Goal: Transaction & Acquisition: Purchase product/service

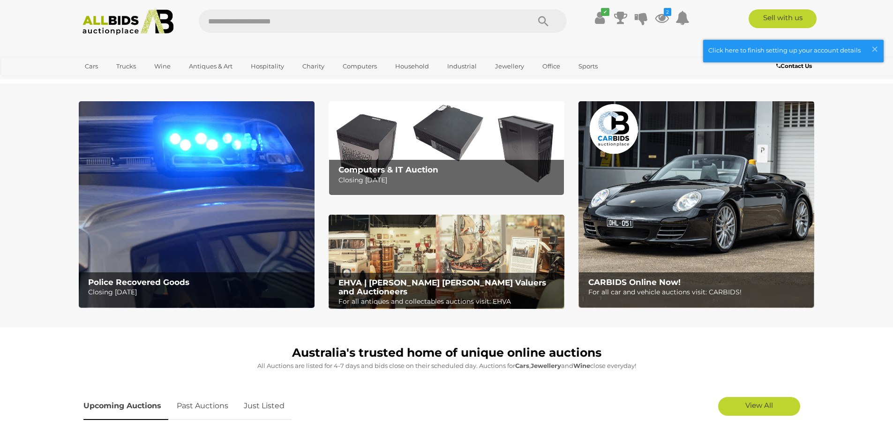
scroll to position [462, 0]
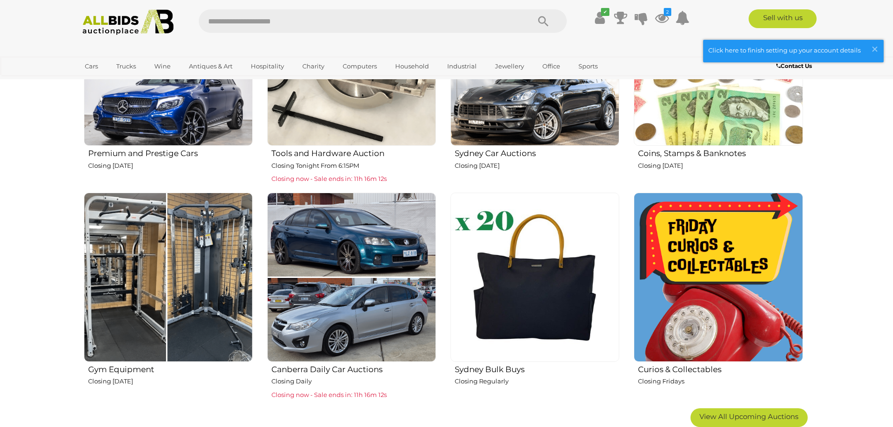
click at [519, 294] on img at bounding box center [534, 277] width 169 height 169
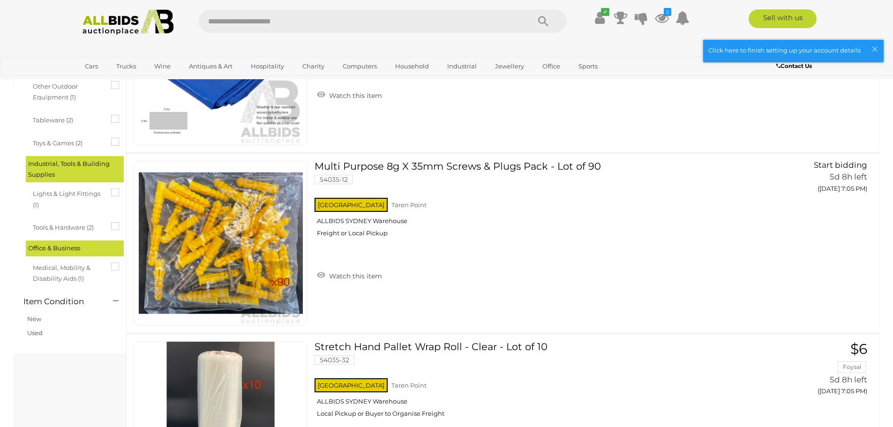
scroll to position [516, 0]
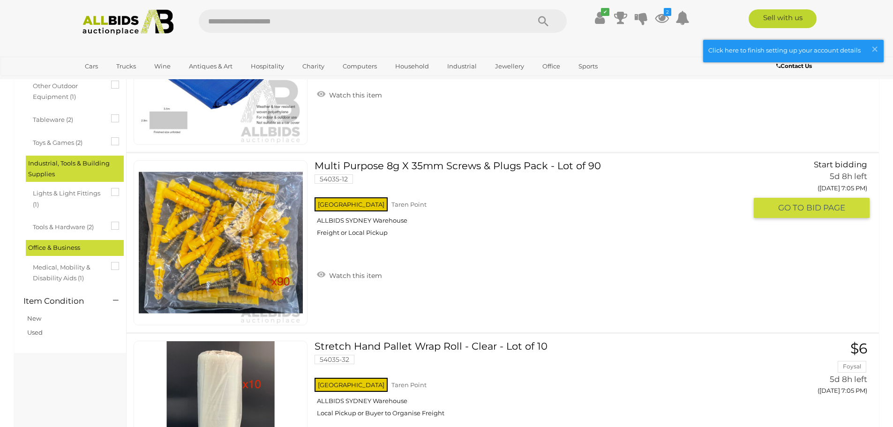
click at [443, 167] on link "Multi Purpose 8g X 35mm Screws & Plugs Pack - Lot of 90 54035-12 NSW Taren Point" at bounding box center [534, 201] width 425 height 83
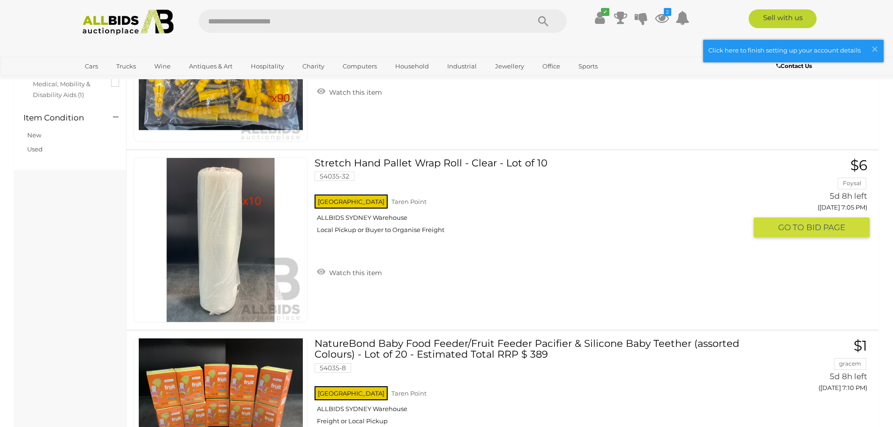
scroll to position [713, 0]
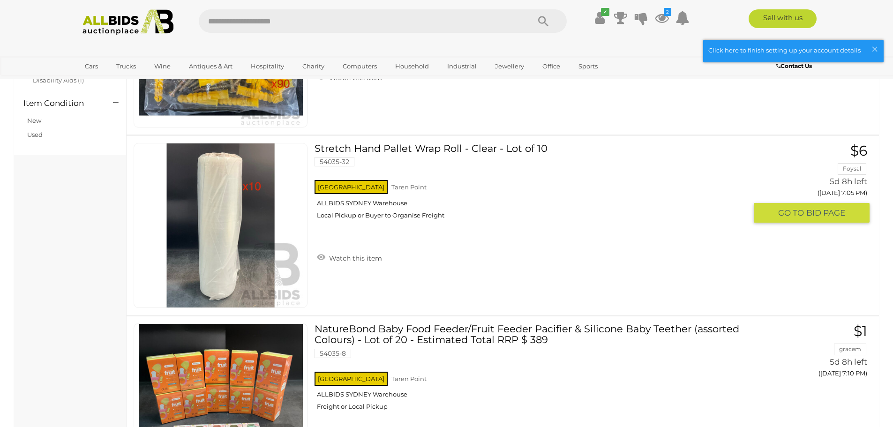
click at [449, 149] on link "Stretch Hand Pallet Wrap Roll - Clear - Lot of 10 54035-32 NSW Taren Point" at bounding box center [534, 184] width 425 height 83
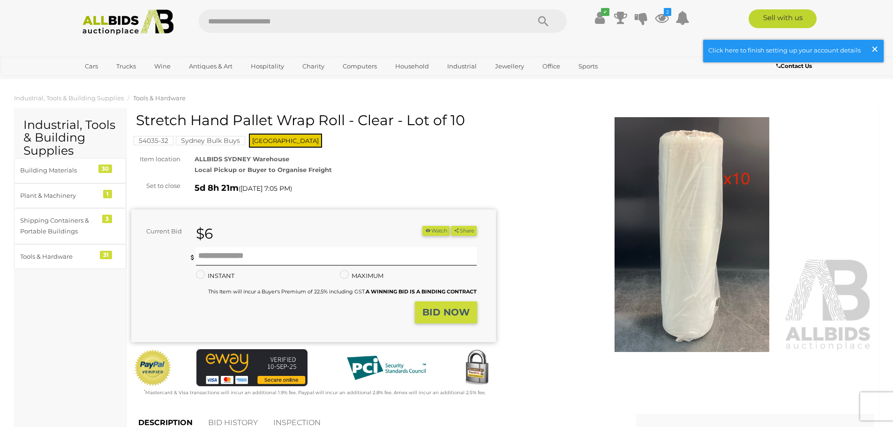
click at [872, 46] on span "×" at bounding box center [874, 49] width 8 height 18
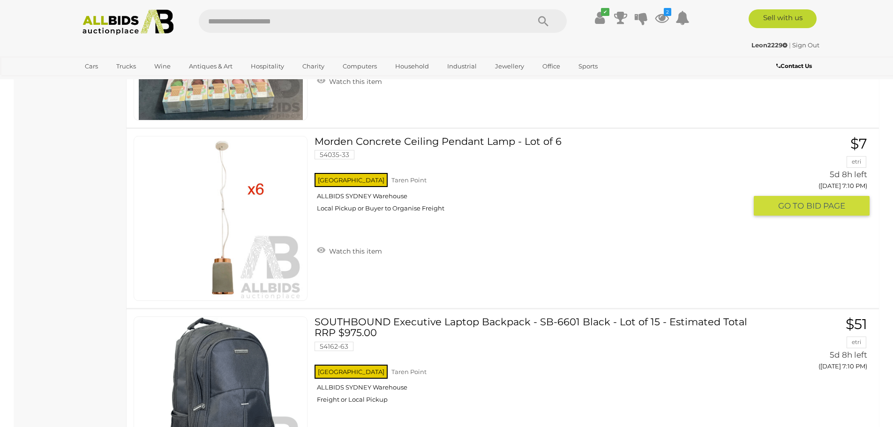
scroll to position [1035, 0]
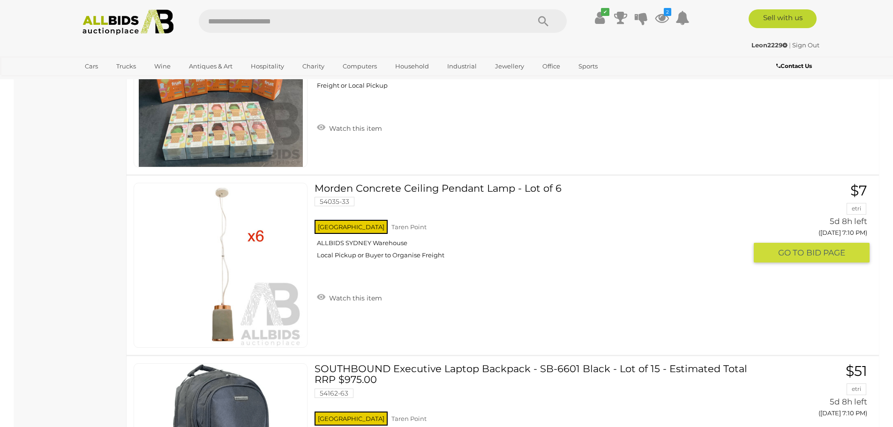
click at [454, 189] on link "Morden Concrete Ceiling Pendant Lamp - Lot of 6 54035-33 NSW Taren Point" at bounding box center [534, 224] width 425 height 83
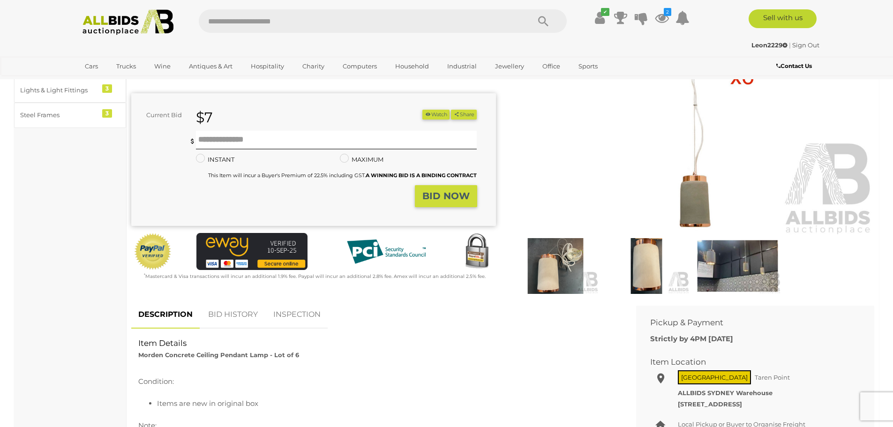
scroll to position [94, 0]
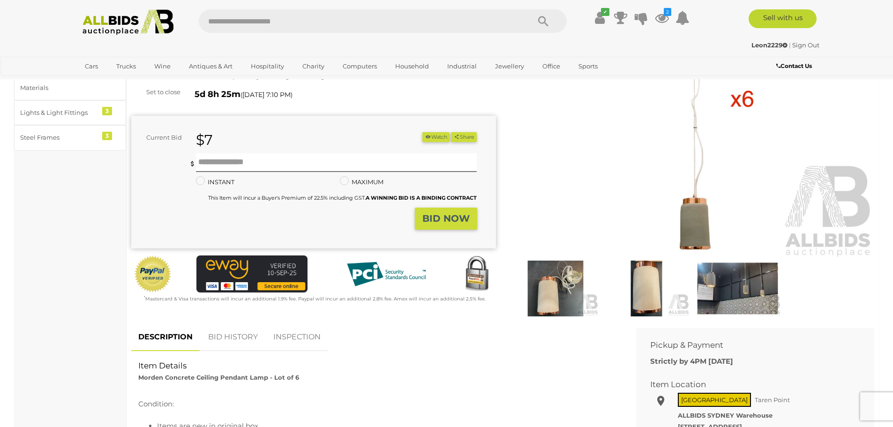
click at [561, 298] on img at bounding box center [555, 289] width 86 height 56
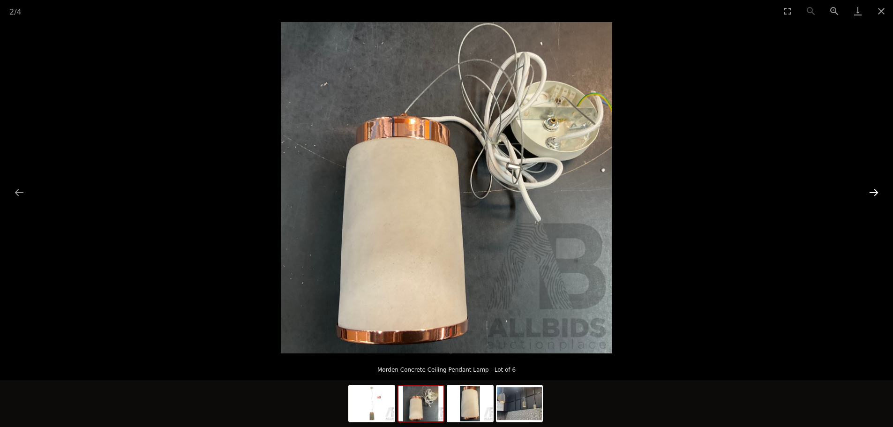
click at [878, 191] on button "Next slide" at bounding box center [874, 192] width 20 height 18
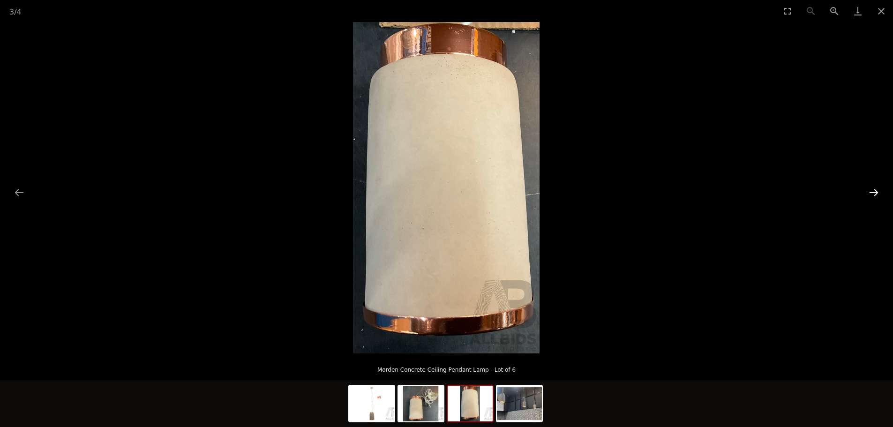
click at [878, 191] on button "Next slide" at bounding box center [874, 192] width 20 height 18
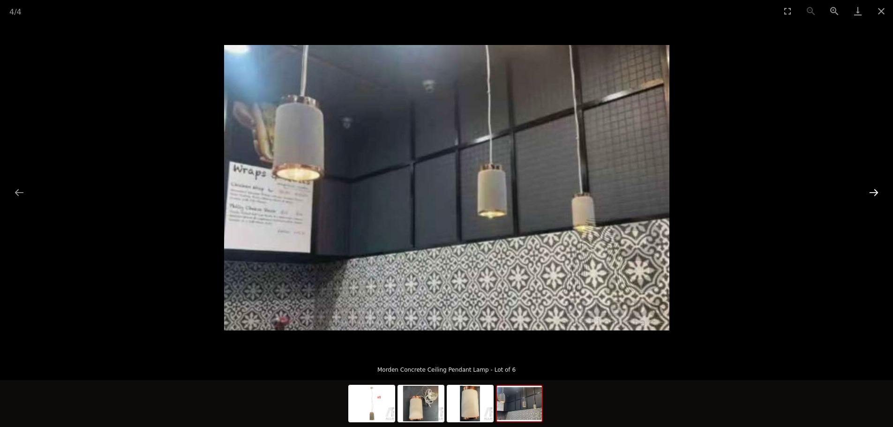
click at [878, 191] on button "Next slide" at bounding box center [874, 192] width 20 height 18
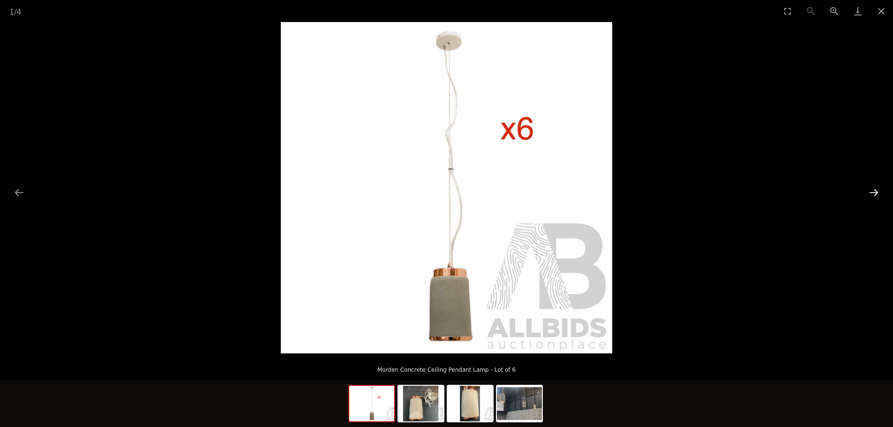
click at [878, 191] on button "Next slide" at bounding box center [874, 192] width 20 height 18
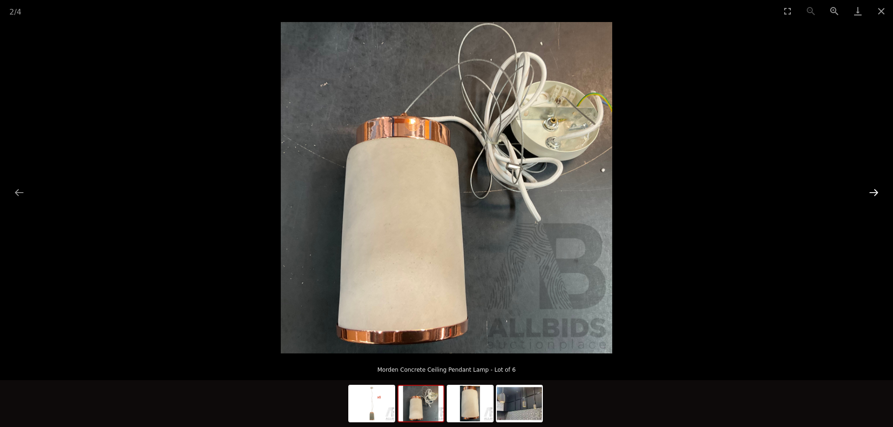
click at [878, 191] on button "Next slide" at bounding box center [874, 192] width 20 height 18
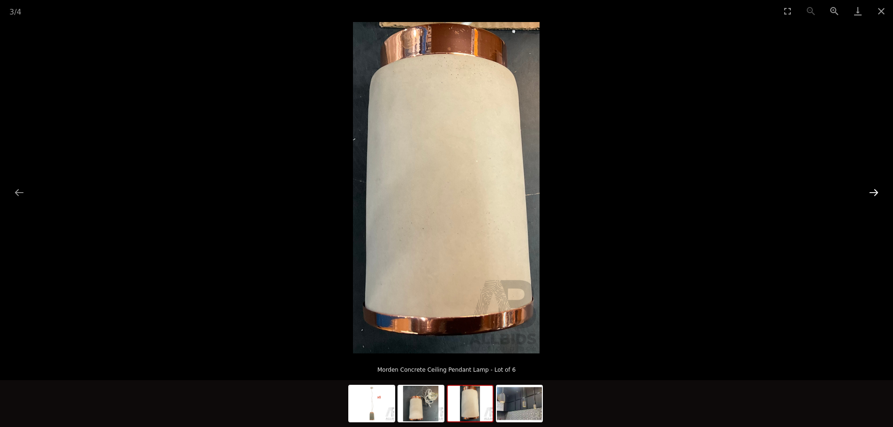
click at [878, 191] on button "Next slide" at bounding box center [874, 192] width 20 height 18
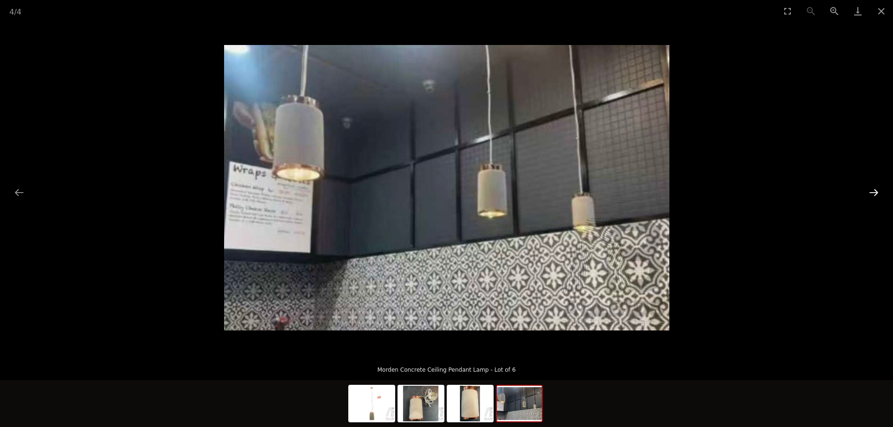
click at [878, 191] on button "Next slide" at bounding box center [874, 192] width 20 height 18
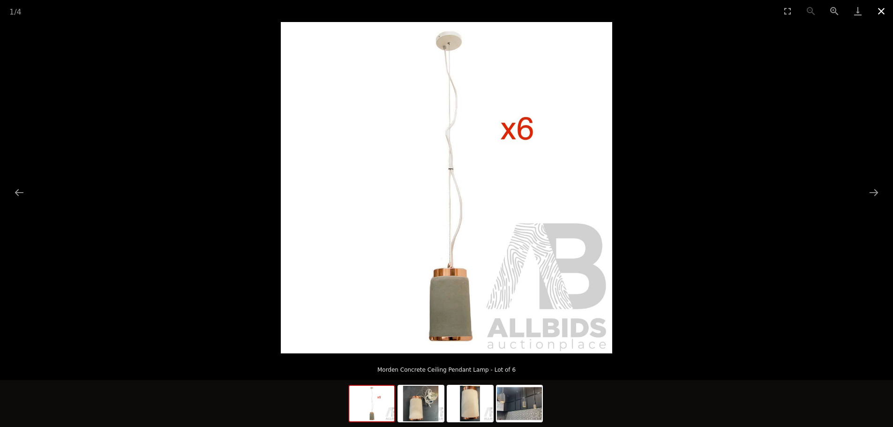
click at [882, 10] on button "Close gallery" at bounding box center [881, 11] width 23 height 22
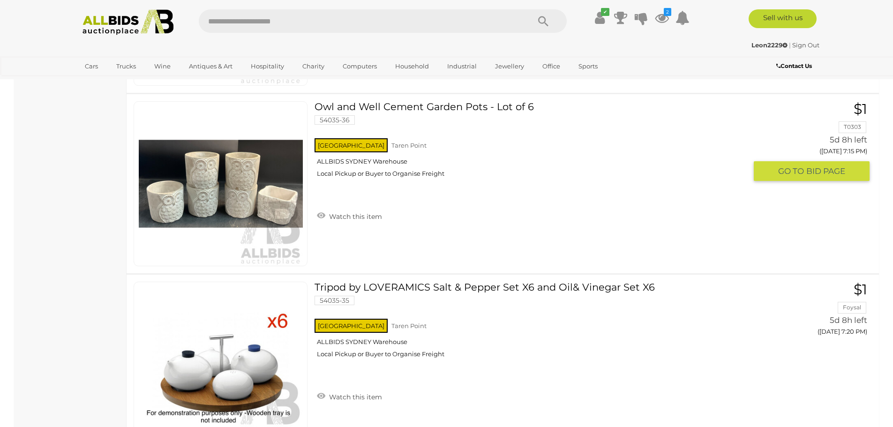
scroll to position [1128, 0]
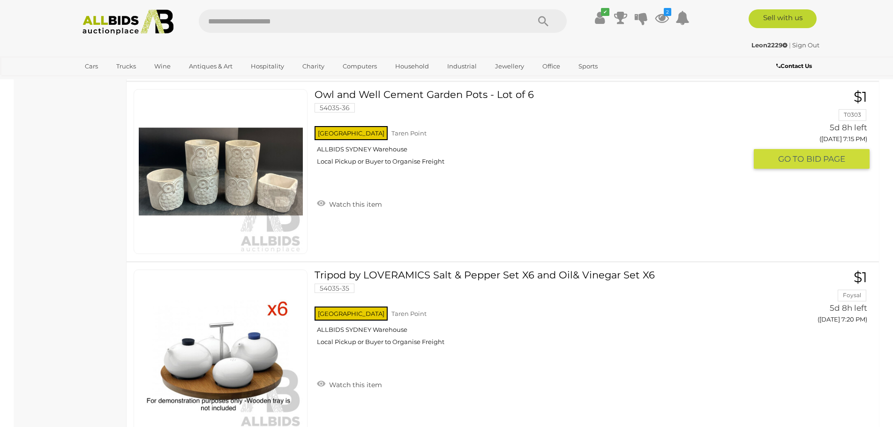
click at [442, 95] on link "Owl and Well Cement Garden Pots - Lot of 6 54035-36 NSW Taren Point ALLBIDS SYD…" at bounding box center [534, 130] width 425 height 83
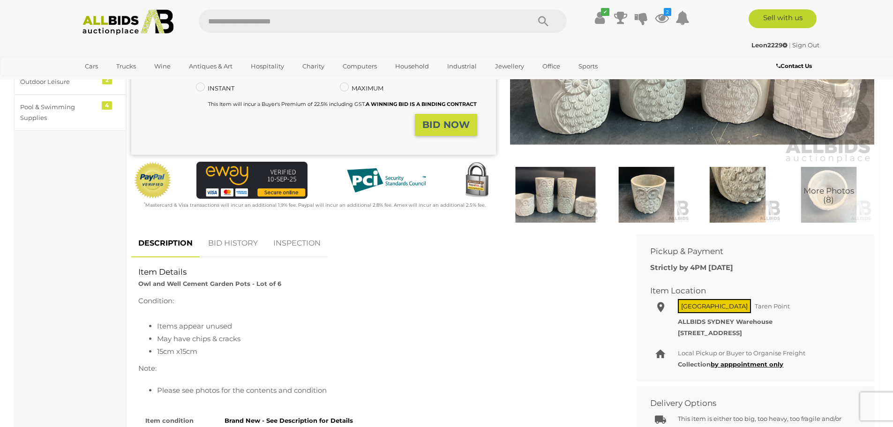
scroll to position [234, 0]
